Goal: Contribute content

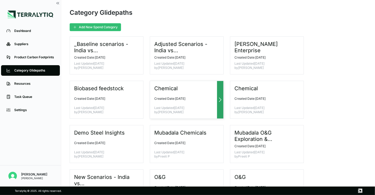
click at [221, 103] on div at bounding box center [220, 99] width 6 height 37
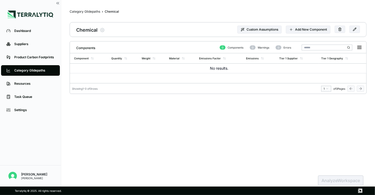
click at [26, 71] on div "Category Glidepaths" at bounding box center [34, 70] width 40 height 4
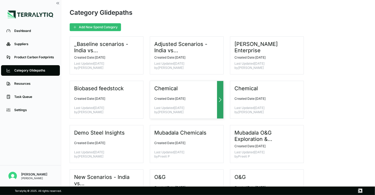
click at [213, 90] on div "Chemical" at bounding box center [184, 88] width 61 height 6
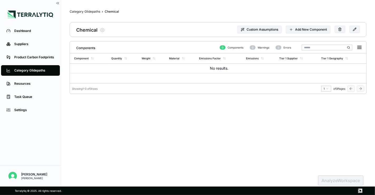
click at [44, 67] on link "Category Glidepaths" at bounding box center [30, 70] width 59 height 11
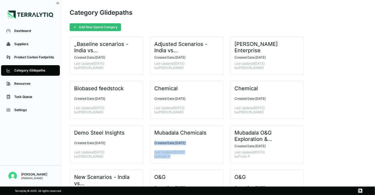
click at [227, 136] on div "_Baseline scenarios - India vs China Created Date: July 4, 2025 Last Updated Ju…" at bounding box center [218, 166] width 297 height 260
click at [211, 132] on div "Mubadala Chemicals" at bounding box center [184, 133] width 61 height 6
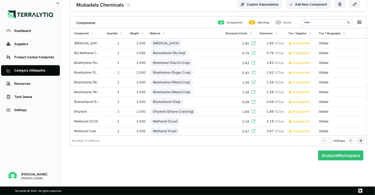
click at [40, 70] on div "Category Glidepaths" at bounding box center [34, 70] width 40 height 4
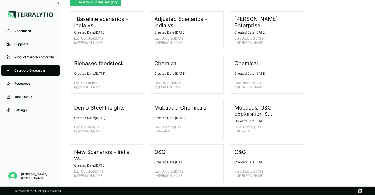
scroll to position [8, 0]
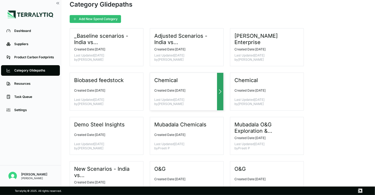
click at [190, 87] on div "Chemical Created Date: June 26, 2025 Last Updated June 26, 2025 by Rajat Pratap" at bounding box center [187, 92] width 74 height 38
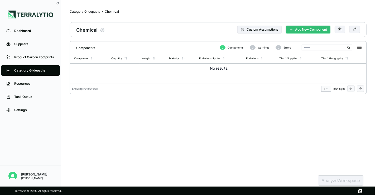
click at [301, 30] on button "Add New Component" at bounding box center [308, 30] width 45 height 8
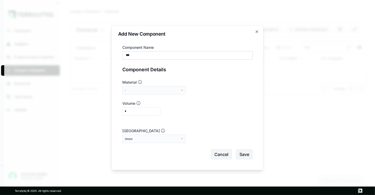
type input "***"
click at [154, 89] on div "-" at bounding box center [152, 90] width 55 height 3
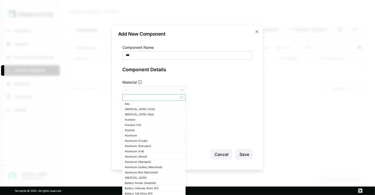
click at [142, 96] on input "text" at bounding box center [154, 97] width 63 height 6
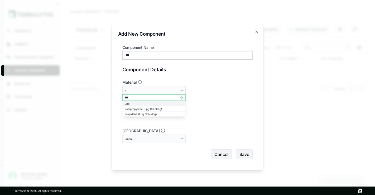
type input "***"
click at [137, 103] on div "Lpg" at bounding box center [154, 103] width 59 height 3
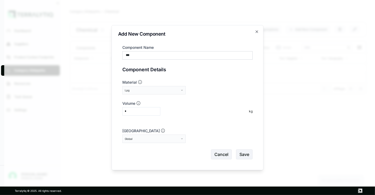
click at [182, 97] on form "Component Name *** Component Details Material Lpg Volume * kg Primary Region Gl…" at bounding box center [187, 102] width 130 height 115
